Goal: Task Accomplishment & Management: Use online tool/utility

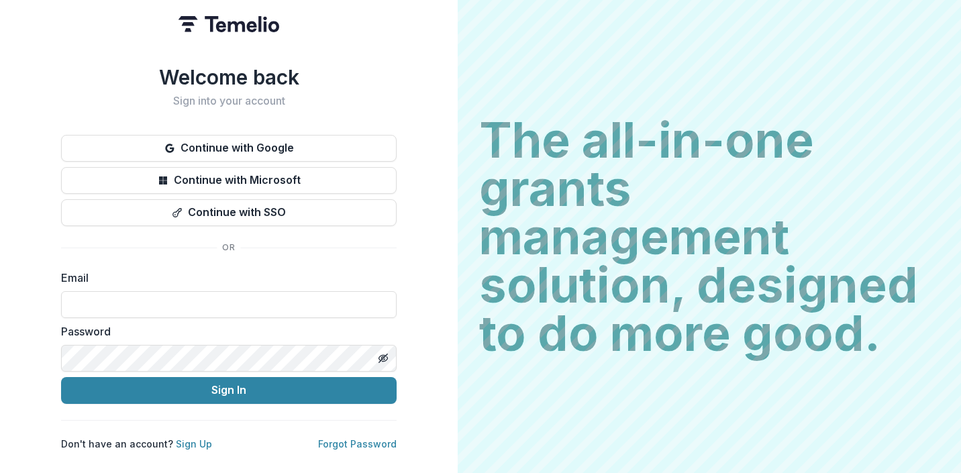
click at [62, 334] on div "Password" at bounding box center [229, 348] width 336 height 48
click at [88, 305] on input at bounding box center [229, 304] width 336 height 27
click at [131, 291] on input at bounding box center [229, 304] width 336 height 27
type input "**********"
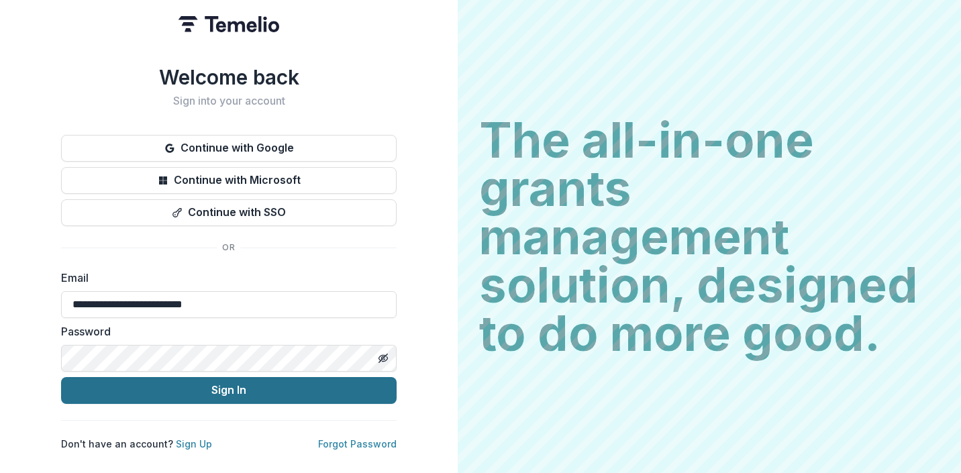
click at [179, 387] on button "Sign In" at bounding box center [229, 390] width 336 height 27
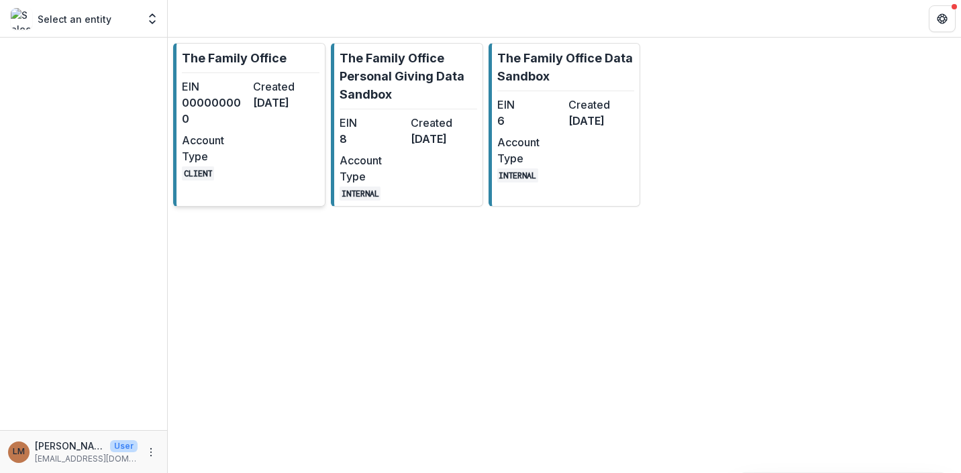
click at [243, 149] on dt "Account Type" at bounding box center [215, 148] width 66 height 32
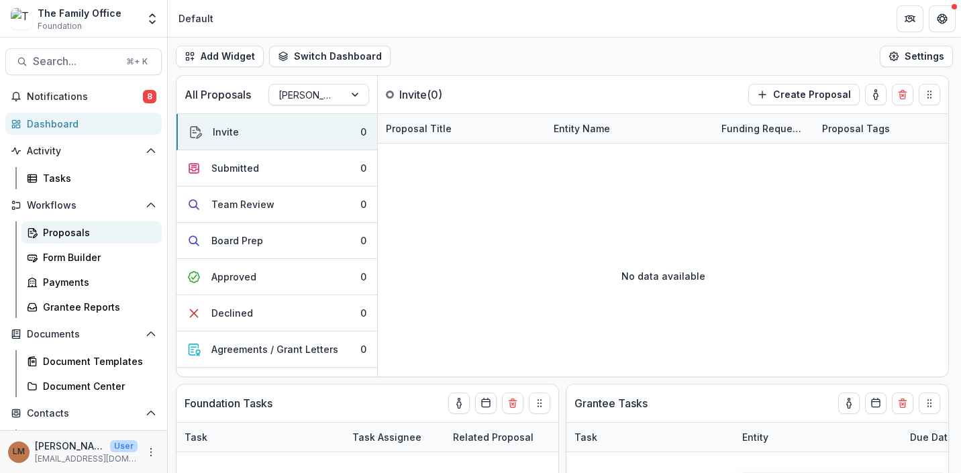
click at [113, 235] on div "Proposals" at bounding box center [97, 233] width 108 height 14
